Goal: Navigation & Orientation: Find specific page/section

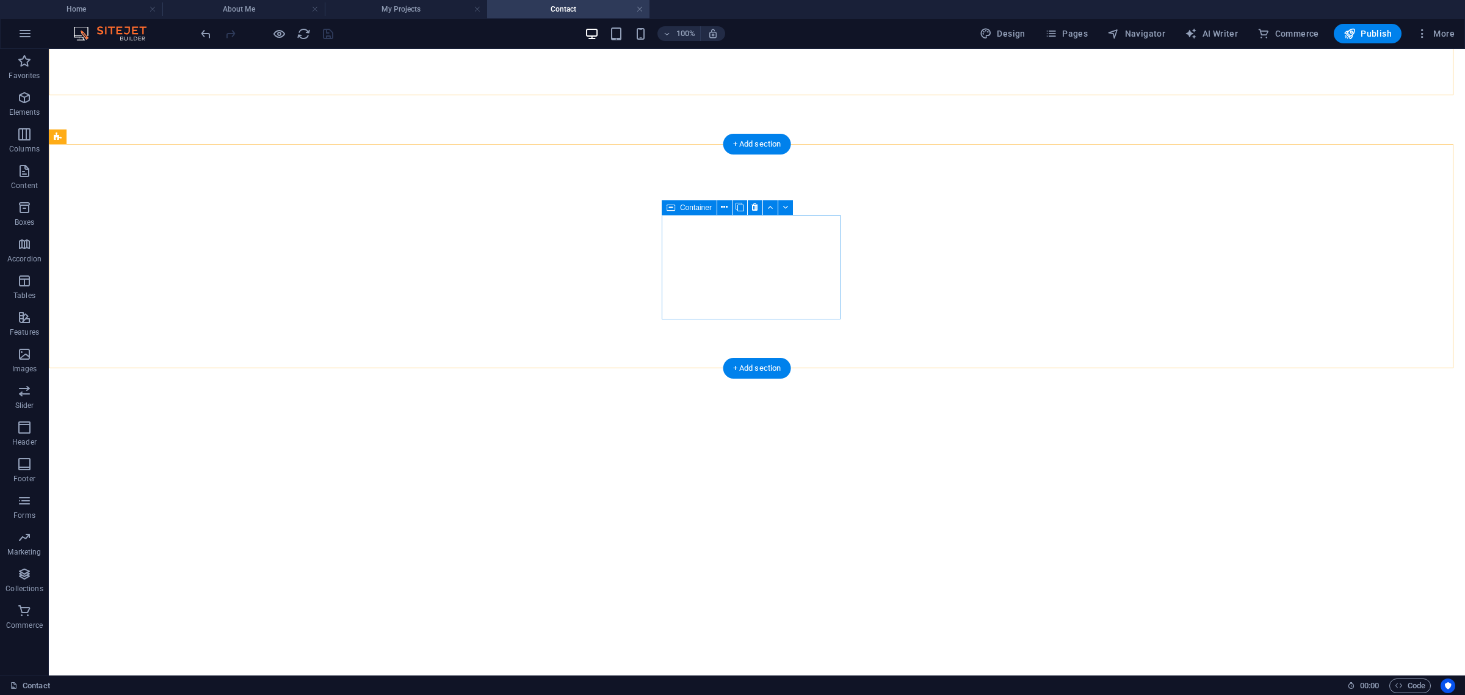
select select
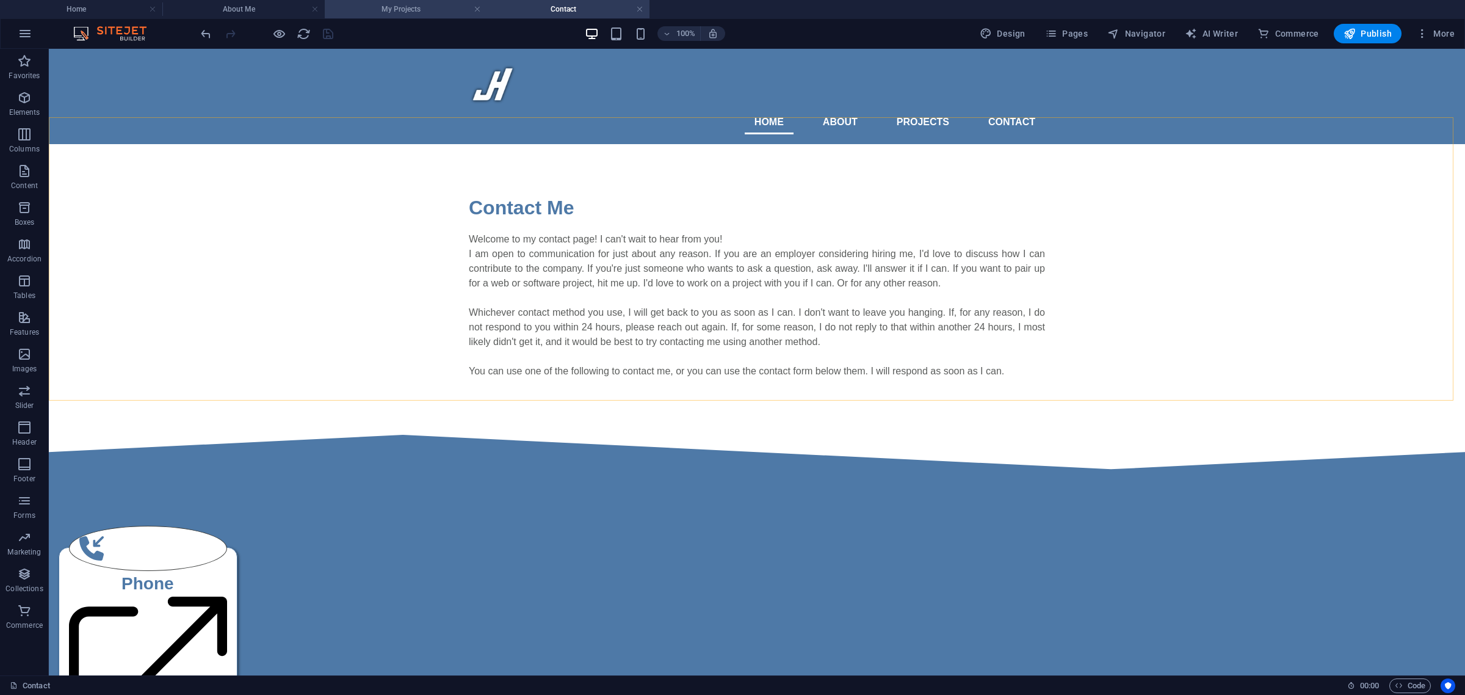
click at [375, 12] on h4 "My Projects" at bounding box center [406, 8] width 162 height 13
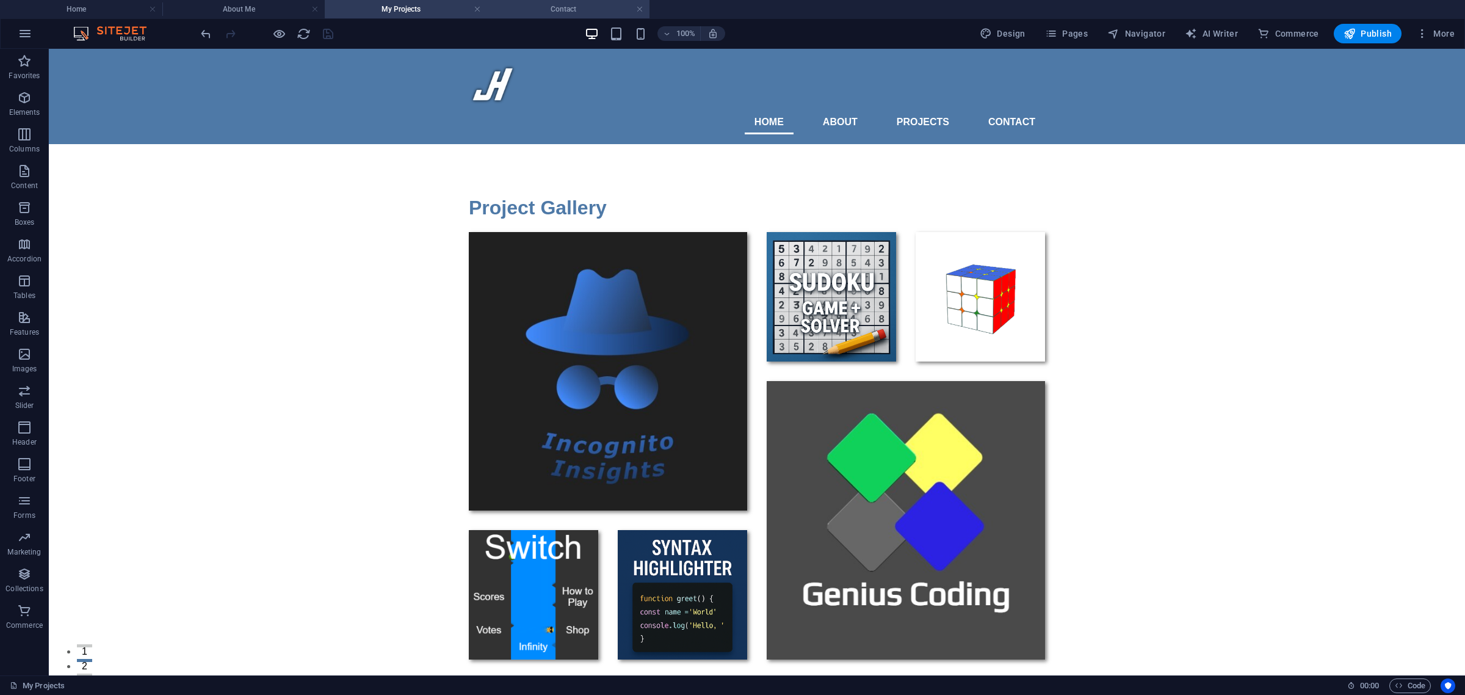
click at [538, 0] on li "Contact" at bounding box center [568, 9] width 162 height 18
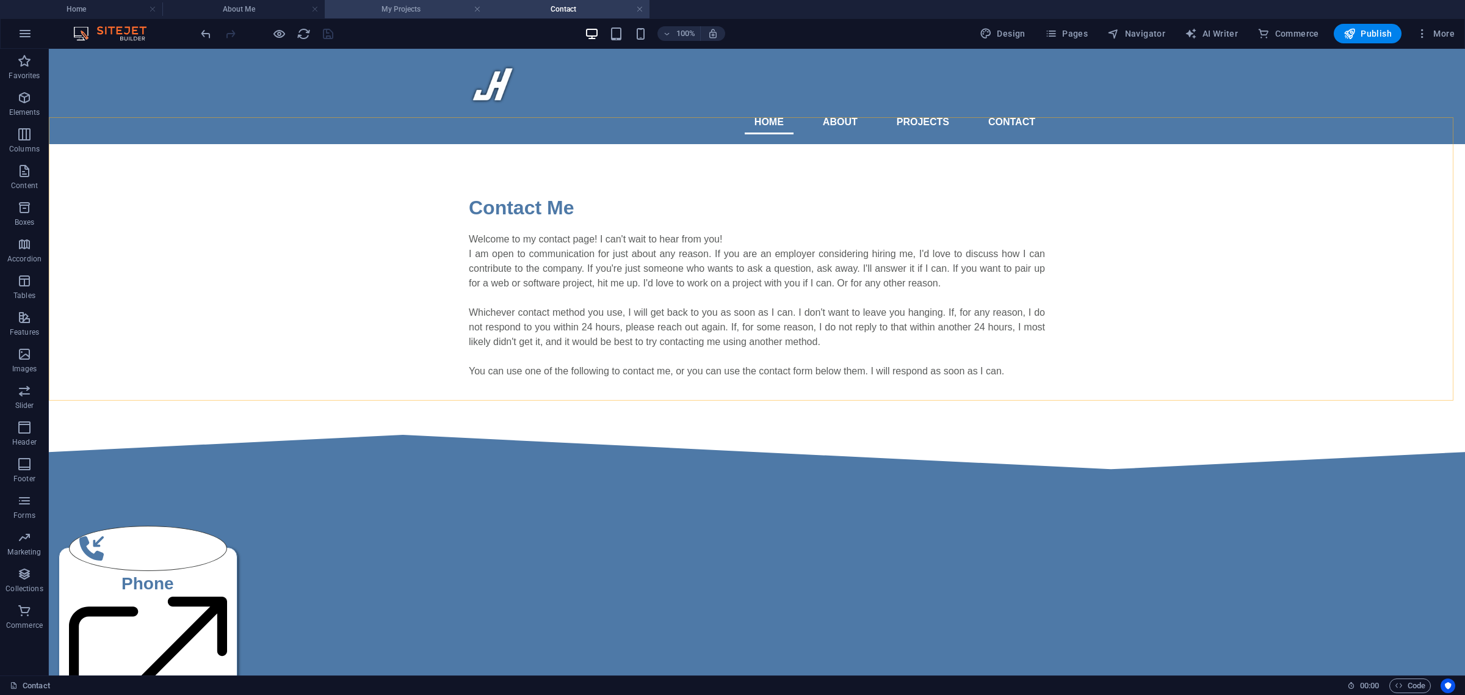
click at [440, 7] on h4 "My Projects" at bounding box center [406, 8] width 162 height 13
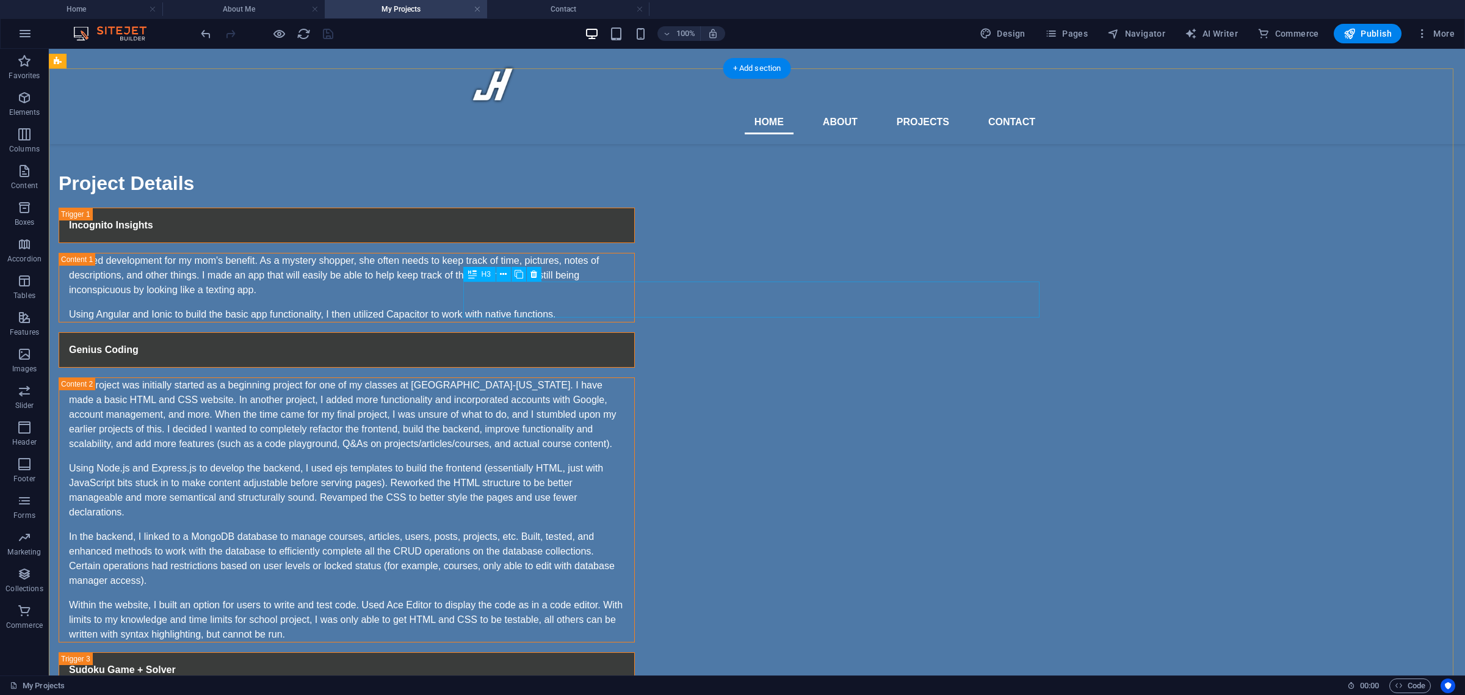
scroll to position [661, 0]
